Goal: Task Accomplishment & Management: Manage account settings

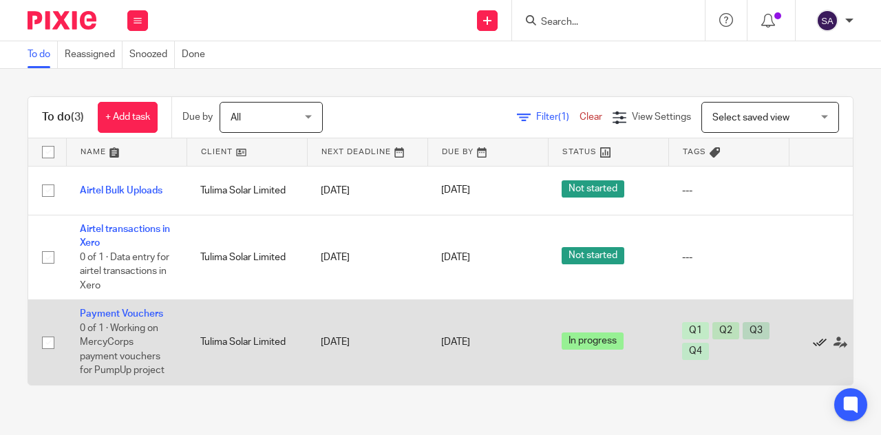
click at [821, 342] on icon at bounding box center [820, 343] width 14 height 14
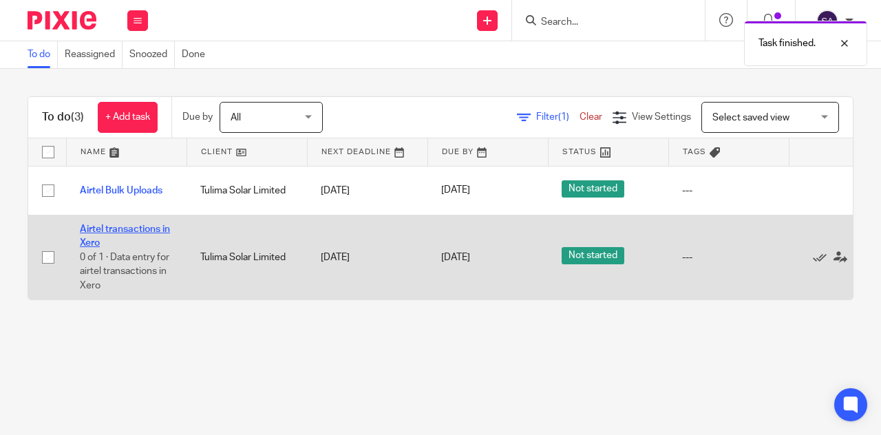
click at [137, 231] on link "Airtel transactions in Xero" at bounding box center [125, 235] width 90 height 23
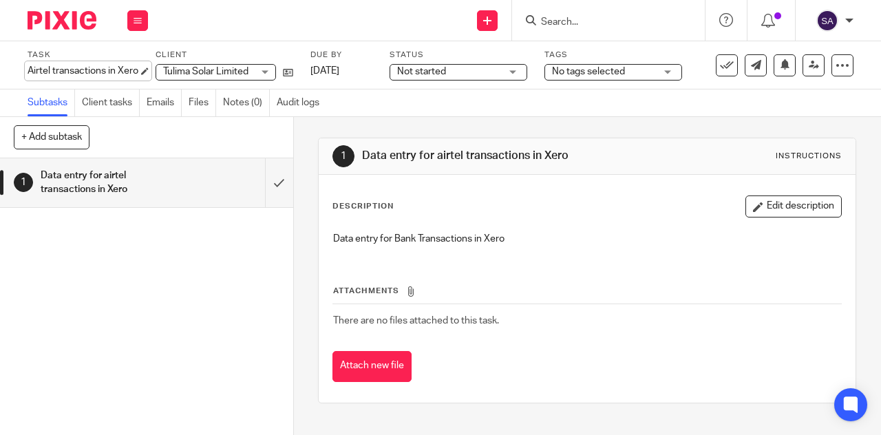
click at [28, 72] on div "Airtel transactions in Xero Save Airtel transactions in Xero" at bounding box center [83, 71] width 111 height 14
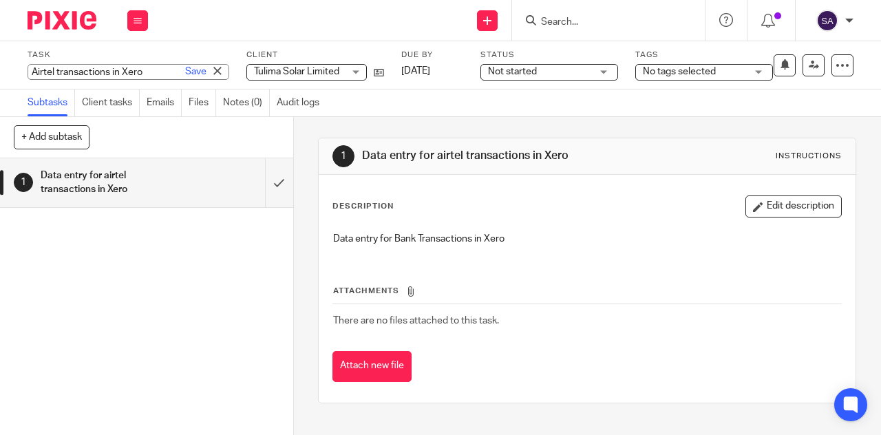
click at [28, 72] on input "Airtel transactions in Xero" at bounding box center [129, 72] width 202 height 16
type input "Data entry for bank transactions in Xero"
click at [131, 76] on input "Data entry for bank transactions in Xero" at bounding box center [129, 72] width 202 height 16
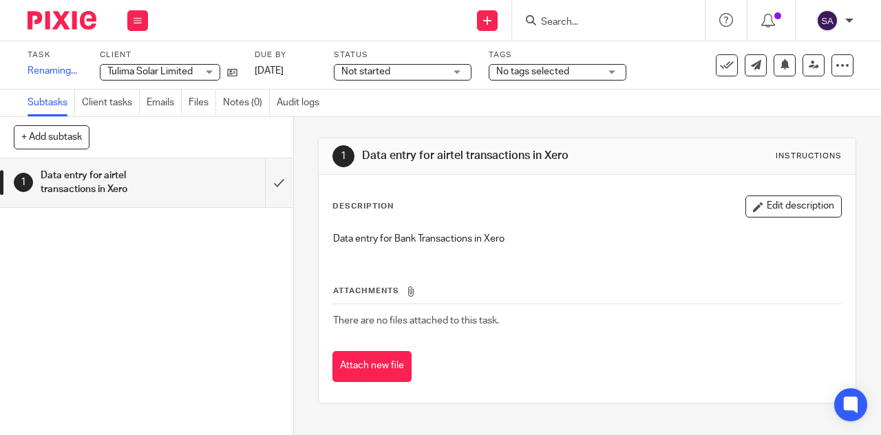
click at [428, 242] on p "Data entry for Bank Transactions in Xero" at bounding box center [587, 239] width 508 height 14
click at [766, 215] on button "Edit description" at bounding box center [794, 207] width 96 height 22
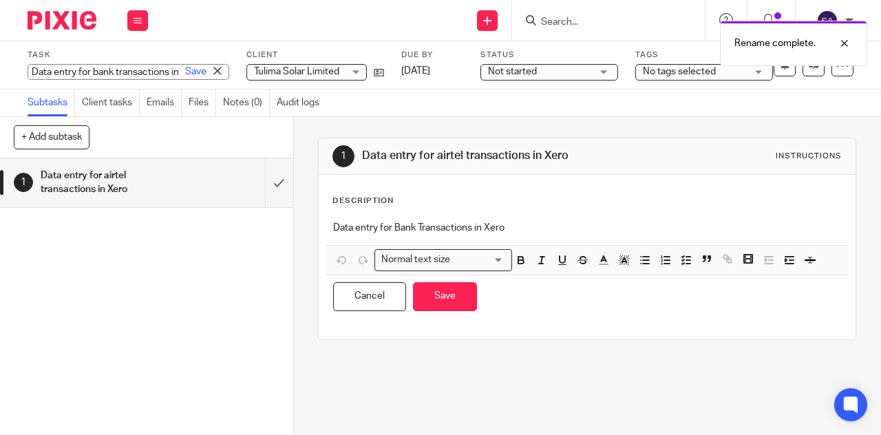
click at [88, 75] on div "Data entry for bank transactions in Xero Save Data entry for bank transactions …" at bounding box center [129, 72] width 202 height 16
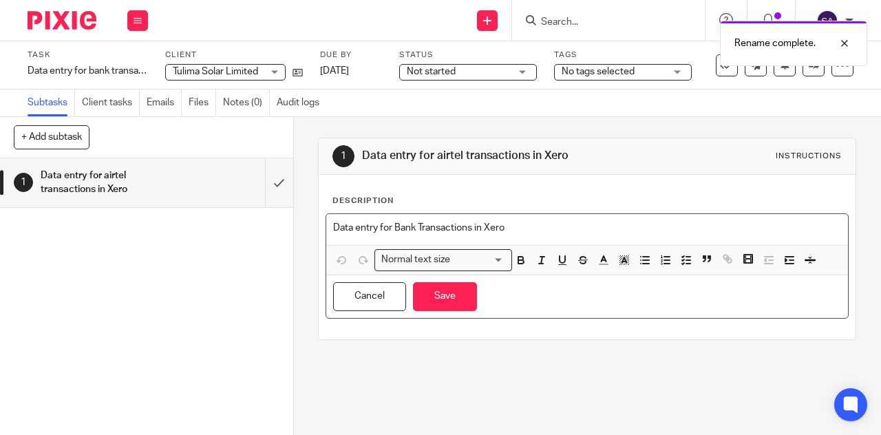
click at [438, 228] on p "Data entry for Bank Transactions in Xero" at bounding box center [587, 228] width 508 height 14
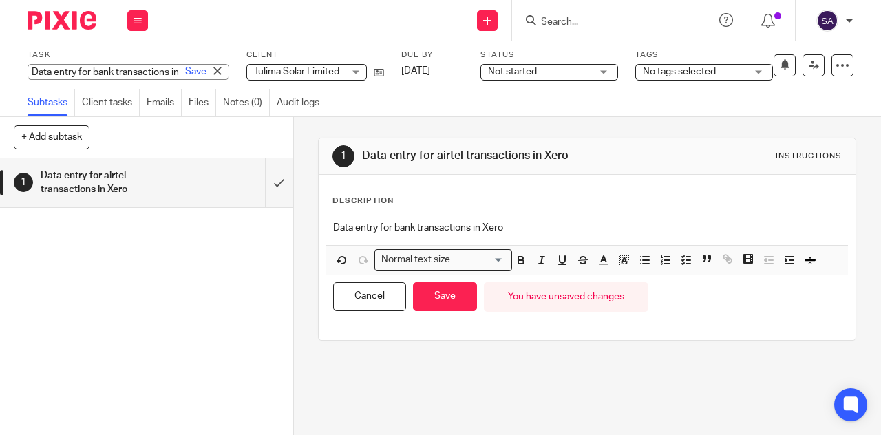
click at [102, 64] on div "Data entry for bank transactions in Xero Save Data entry for bank transactions …" at bounding box center [129, 72] width 202 height 16
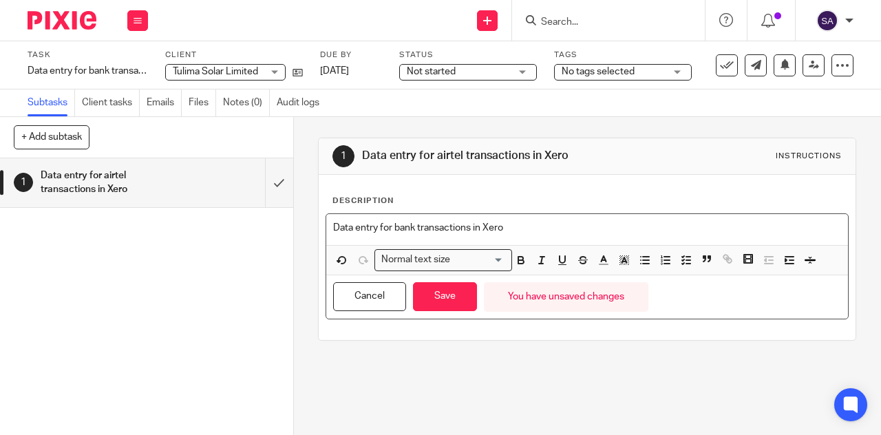
click at [508, 236] on div "Data entry for bank transactions in Xero" at bounding box center [587, 229] width 522 height 31
click at [664, 163] on div "1 Data entry for airtel transactions in Xero Instructions" at bounding box center [587, 156] width 509 height 22
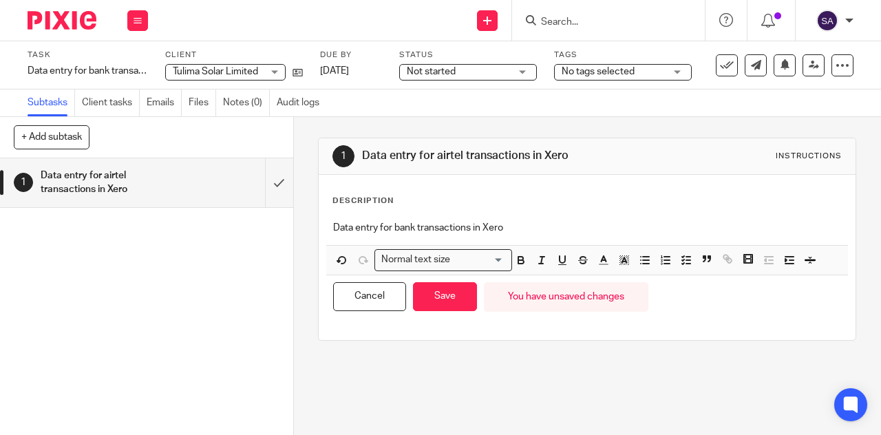
click at [446, 76] on span "Not started" at bounding box center [458, 72] width 103 height 14
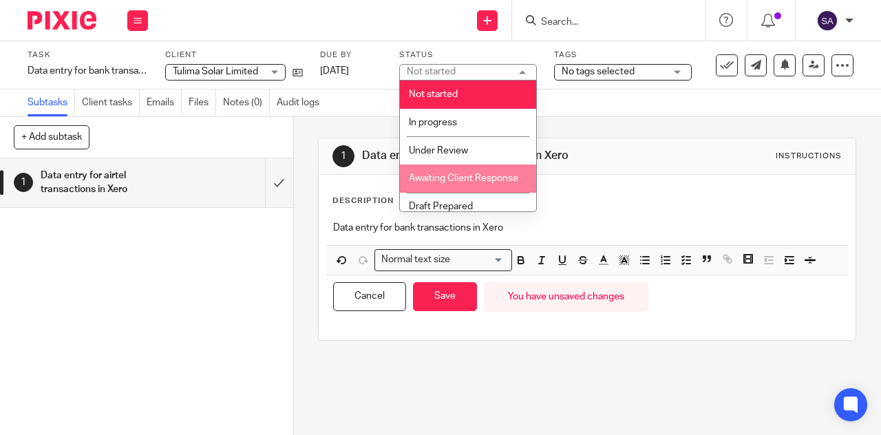
scroll to position [51, 0]
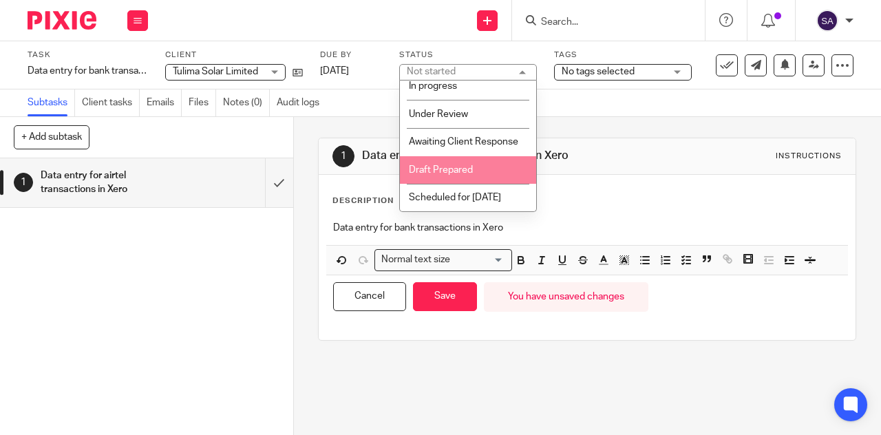
click at [607, 70] on span "No tags selected" at bounding box center [598, 72] width 73 height 10
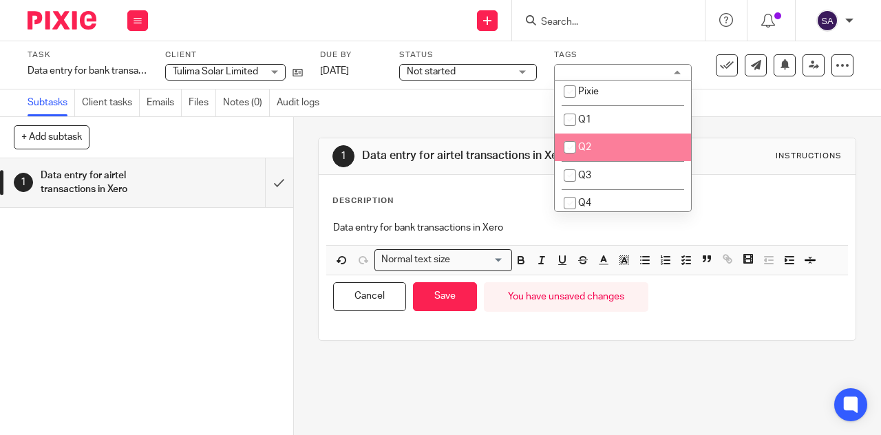
scroll to position [171, 0]
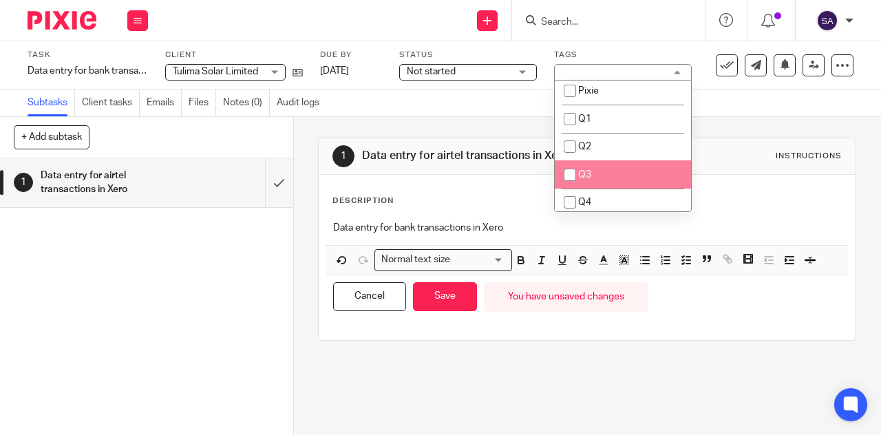
click at [567, 173] on input "checkbox" at bounding box center [570, 175] width 26 height 26
checkbox input "true"
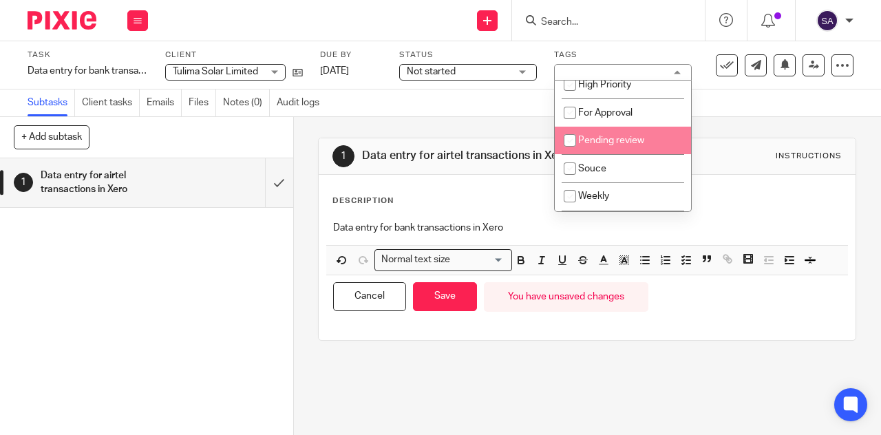
scroll to position [610, 0]
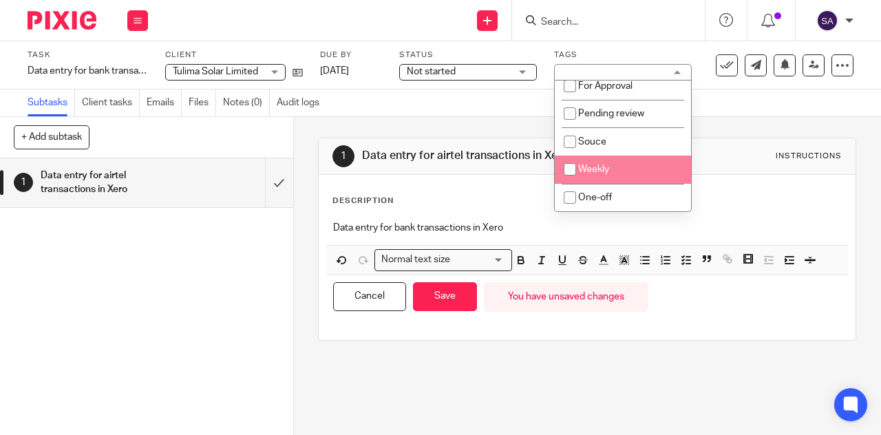
click at [567, 173] on input "checkbox" at bounding box center [570, 169] width 26 height 26
checkbox input "true"
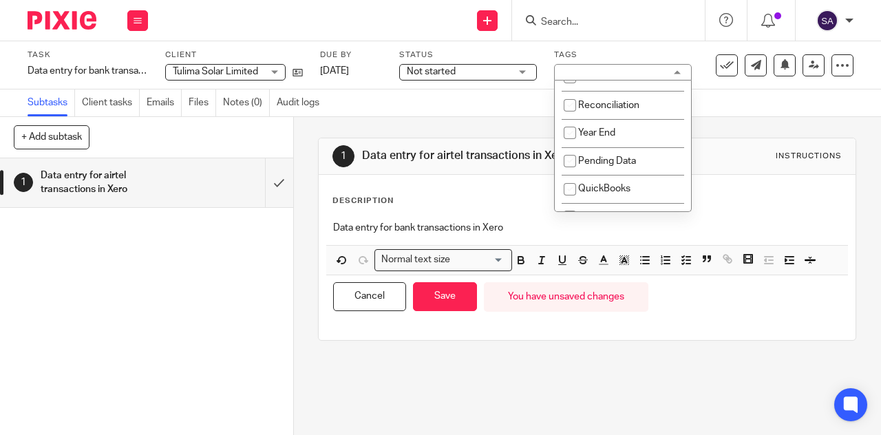
scroll to position [0, 0]
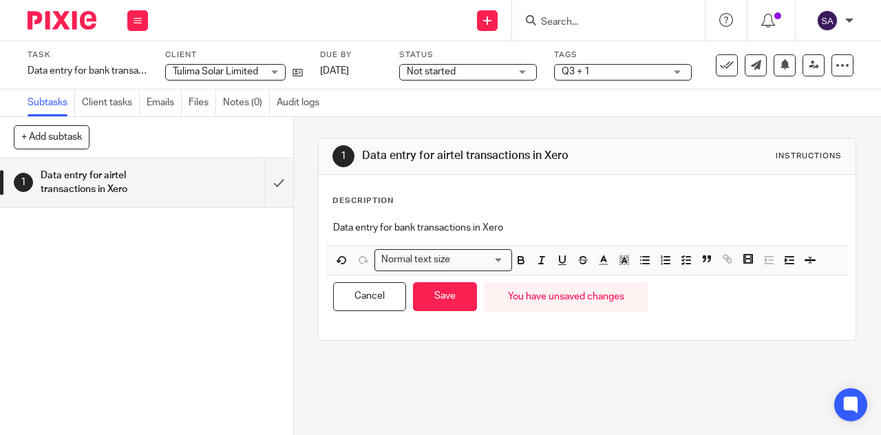
click at [439, 76] on span "Not started" at bounding box center [458, 72] width 103 height 14
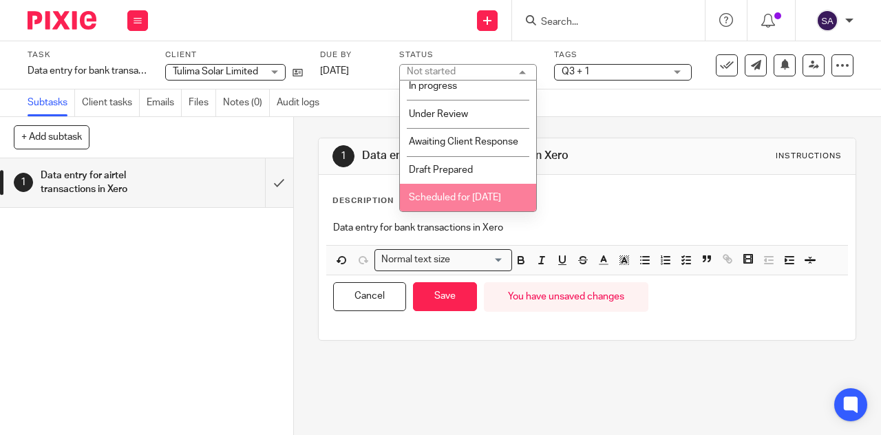
click at [447, 193] on span "Scheduled for [DATE]" at bounding box center [455, 198] width 92 height 10
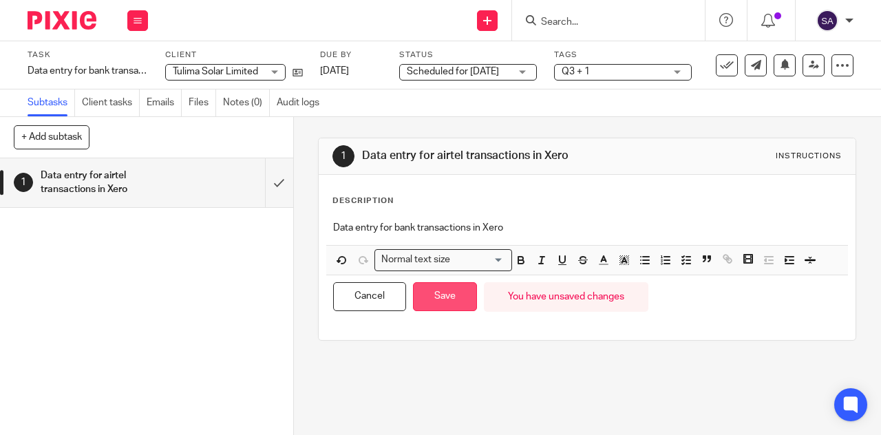
click at [441, 299] on button "Save" at bounding box center [445, 297] width 64 height 30
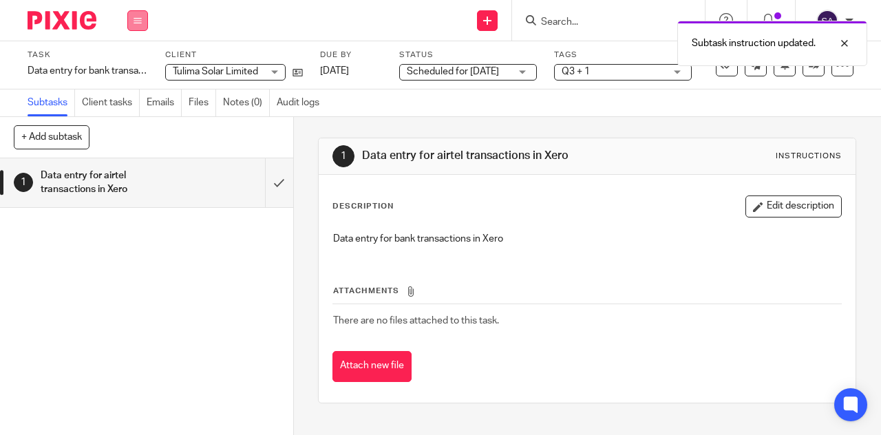
click at [130, 27] on button at bounding box center [137, 20] width 21 height 21
click at [131, 63] on link "Work" at bounding box center [131, 64] width 24 height 10
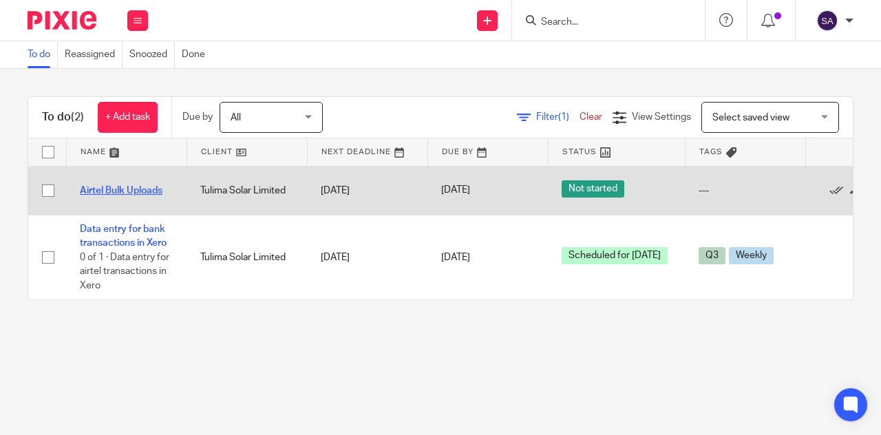
click at [131, 189] on link "Airtel Bulk Uploads" at bounding box center [121, 191] width 83 height 10
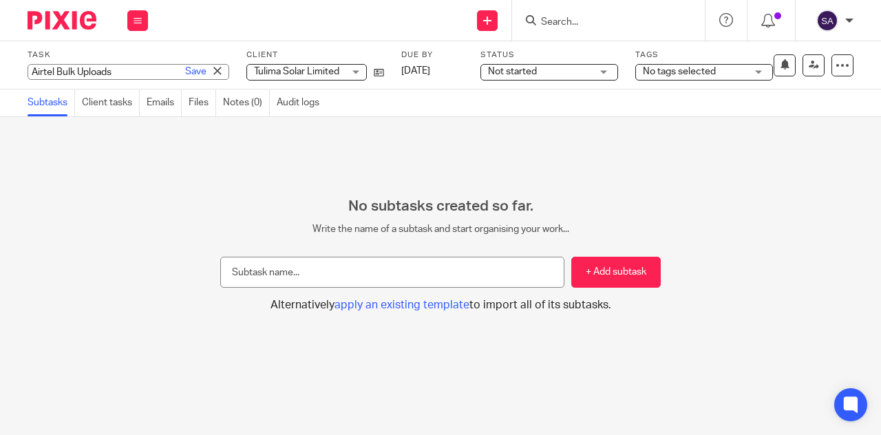
click at [96, 75] on div "Airtel Bulk Uploads Save Airtel Bulk Uploads" at bounding box center [129, 72] width 202 height 16
type input "Uploading airtel budgets into airtel portal for payment"
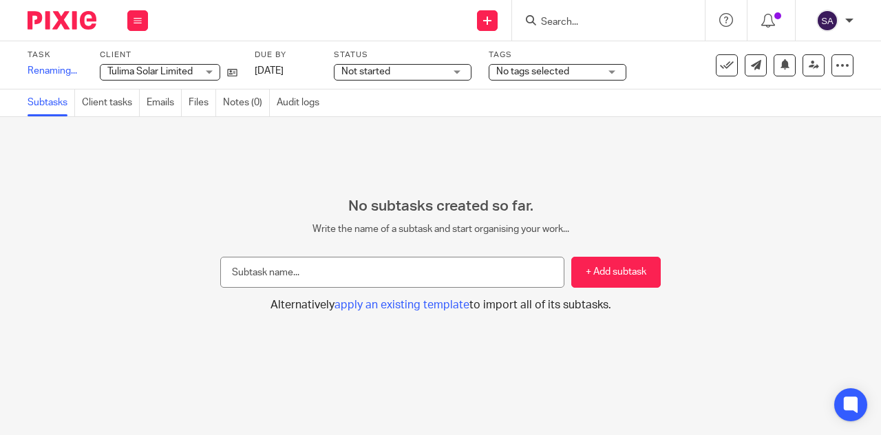
click at [472, 170] on div "No subtasks created so far. Write the name of a subtask and start organising yo…" at bounding box center [440, 276] width 881 height 318
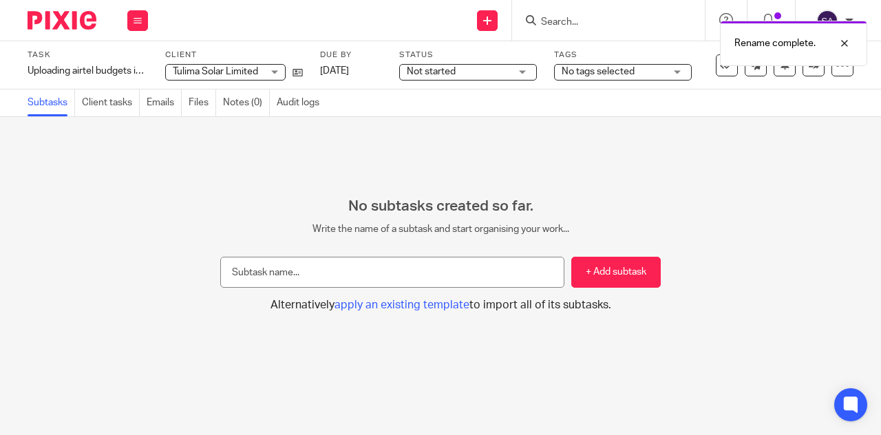
click at [441, 65] on div "Rename complete." at bounding box center [654, 40] width 427 height 52
click at [492, 72] on span "Not started" at bounding box center [458, 72] width 103 height 14
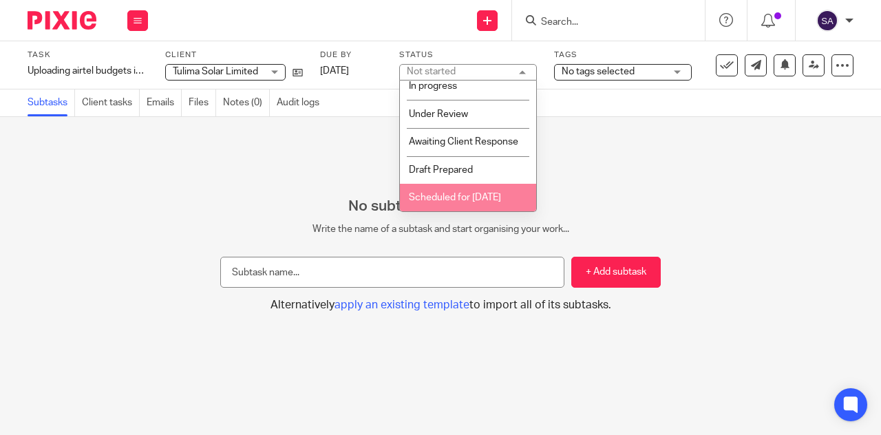
scroll to position [0, 0]
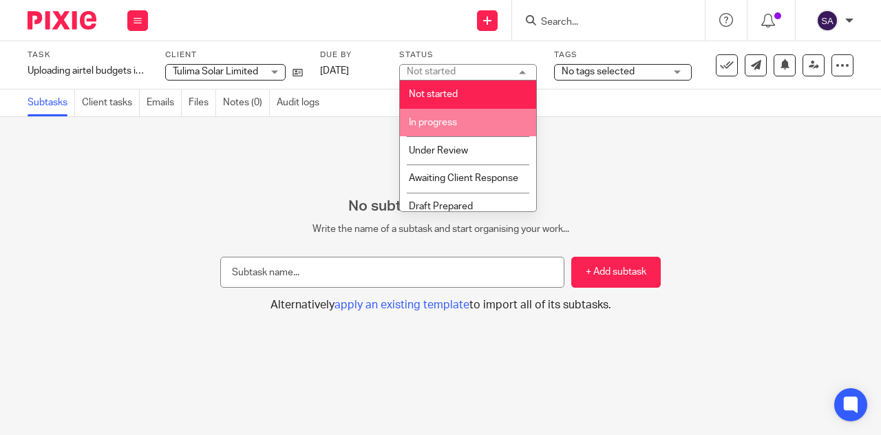
click at [436, 120] on span "In progress" at bounding box center [433, 123] width 48 height 10
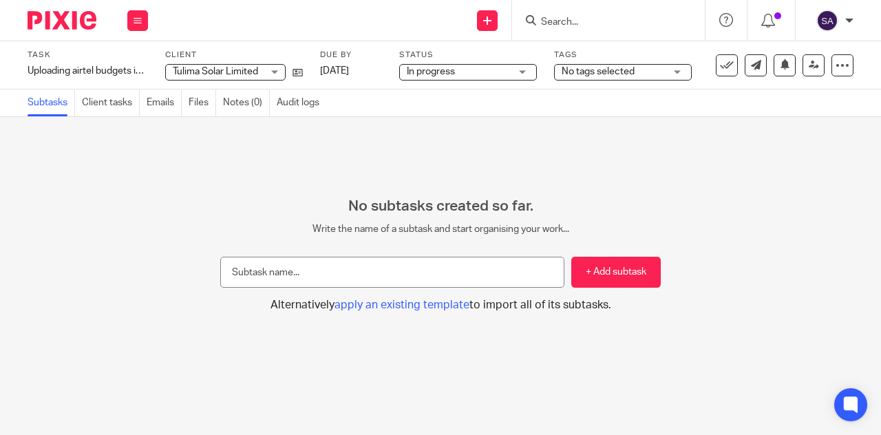
click at [643, 64] on div "No tags selected" at bounding box center [623, 72] width 138 height 17
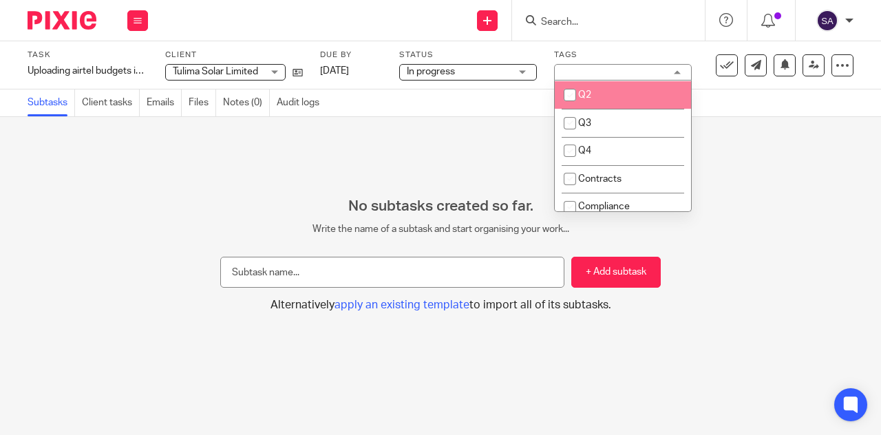
scroll to position [224, 0]
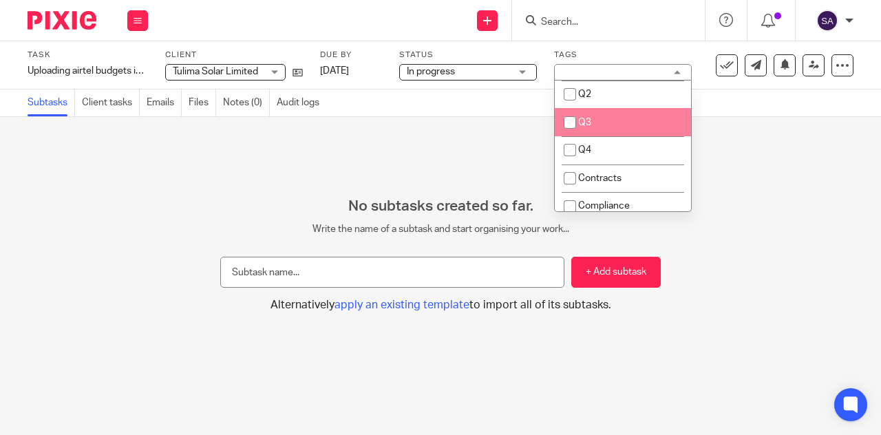
click at [592, 119] on li "Q3" at bounding box center [623, 122] width 136 height 28
checkbox input "true"
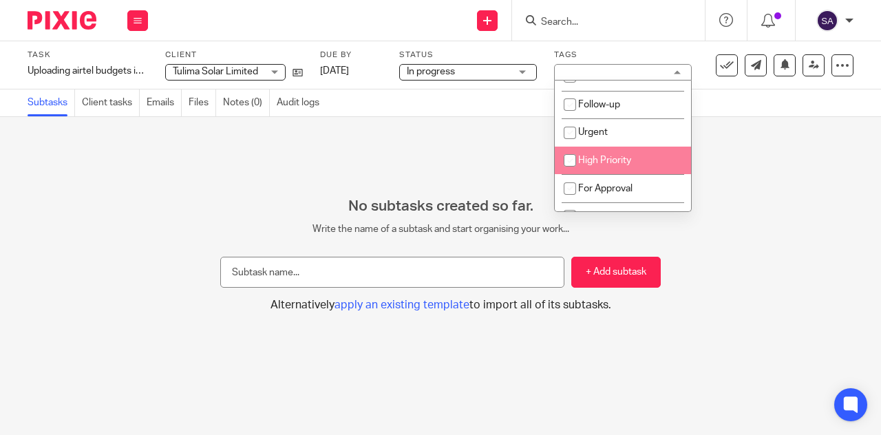
scroll to position [514, 0]
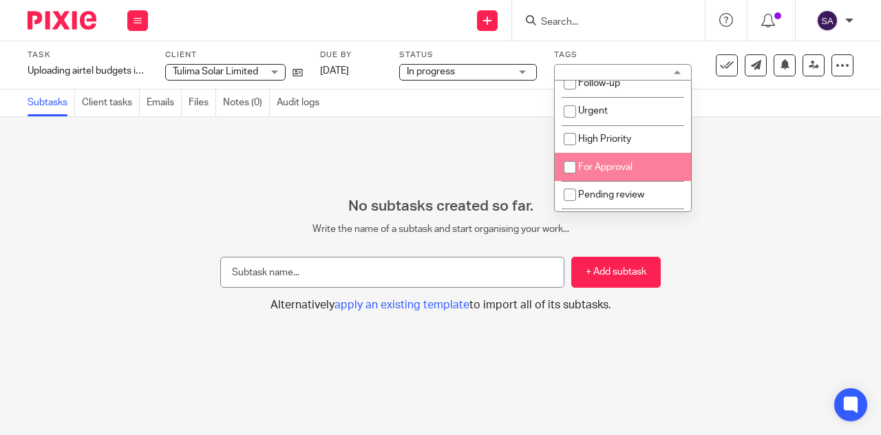
click at [604, 172] on span "For Approval" at bounding box center [605, 167] width 54 height 10
checkbox input "true"
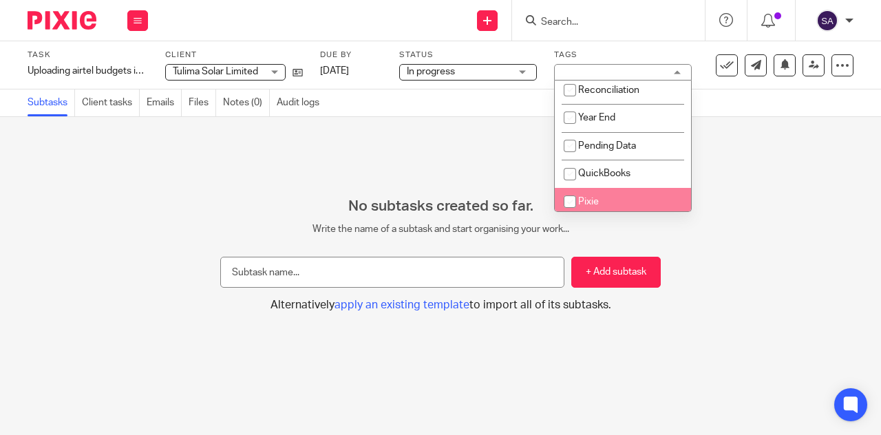
scroll to position [0, 0]
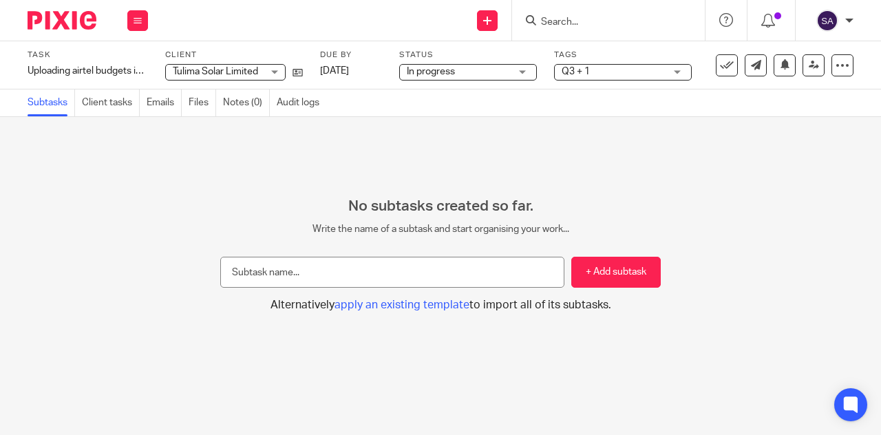
click at [391, 138] on div "No subtasks created so far. Write the name of a subtask and start organising yo…" at bounding box center [440, 276] width 881 height 318
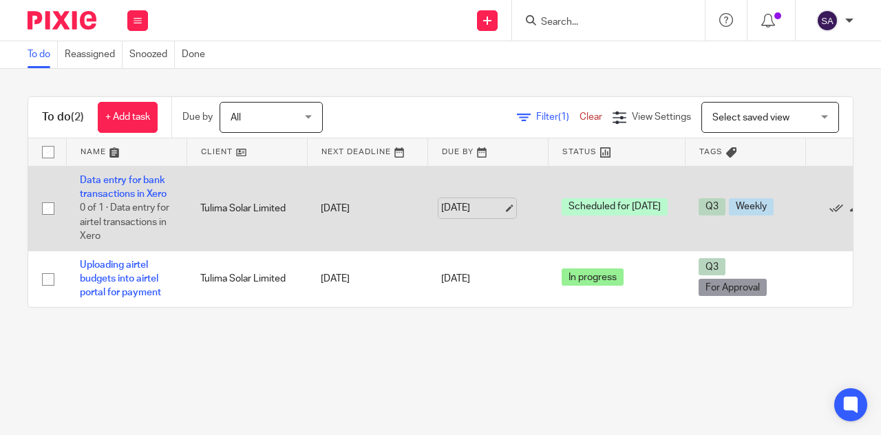
click at [490, 207] on link "[DATE]" at bounding box center [472, 208] width 62 height 14
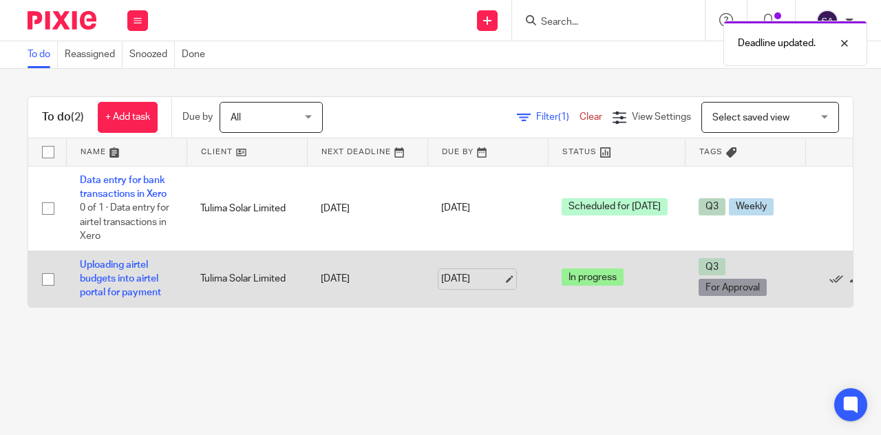
click at [503, 279] on link "[DATE]" at bounding box center [472, 279] width 62 height 14
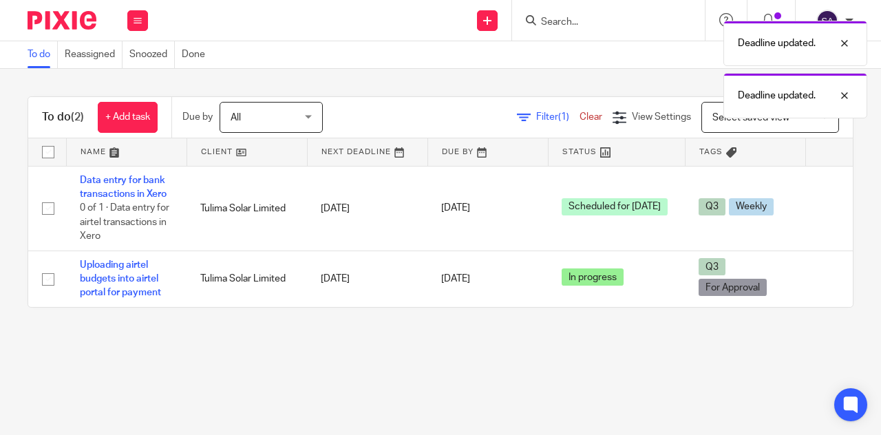
click at [456, 363] on main "To do Reassigned Snoozed Done To do (2) + Add task Due by All All [DATE] [DATE]…" at bounding box center [440, 217] width 881 height 435
